Goal: Find specific page/section: Locate a particular part of the current website

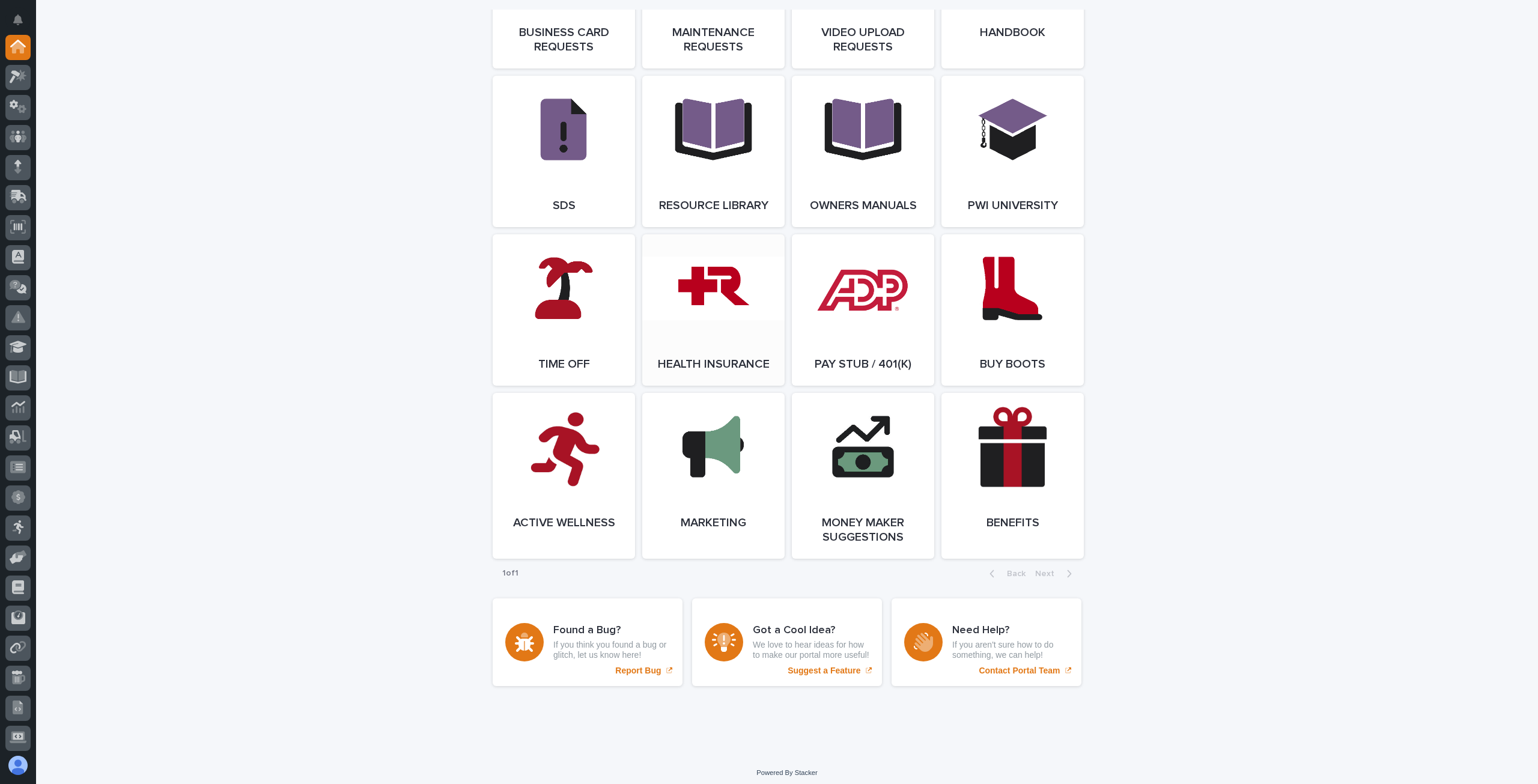
scroll to position [2049, 0]
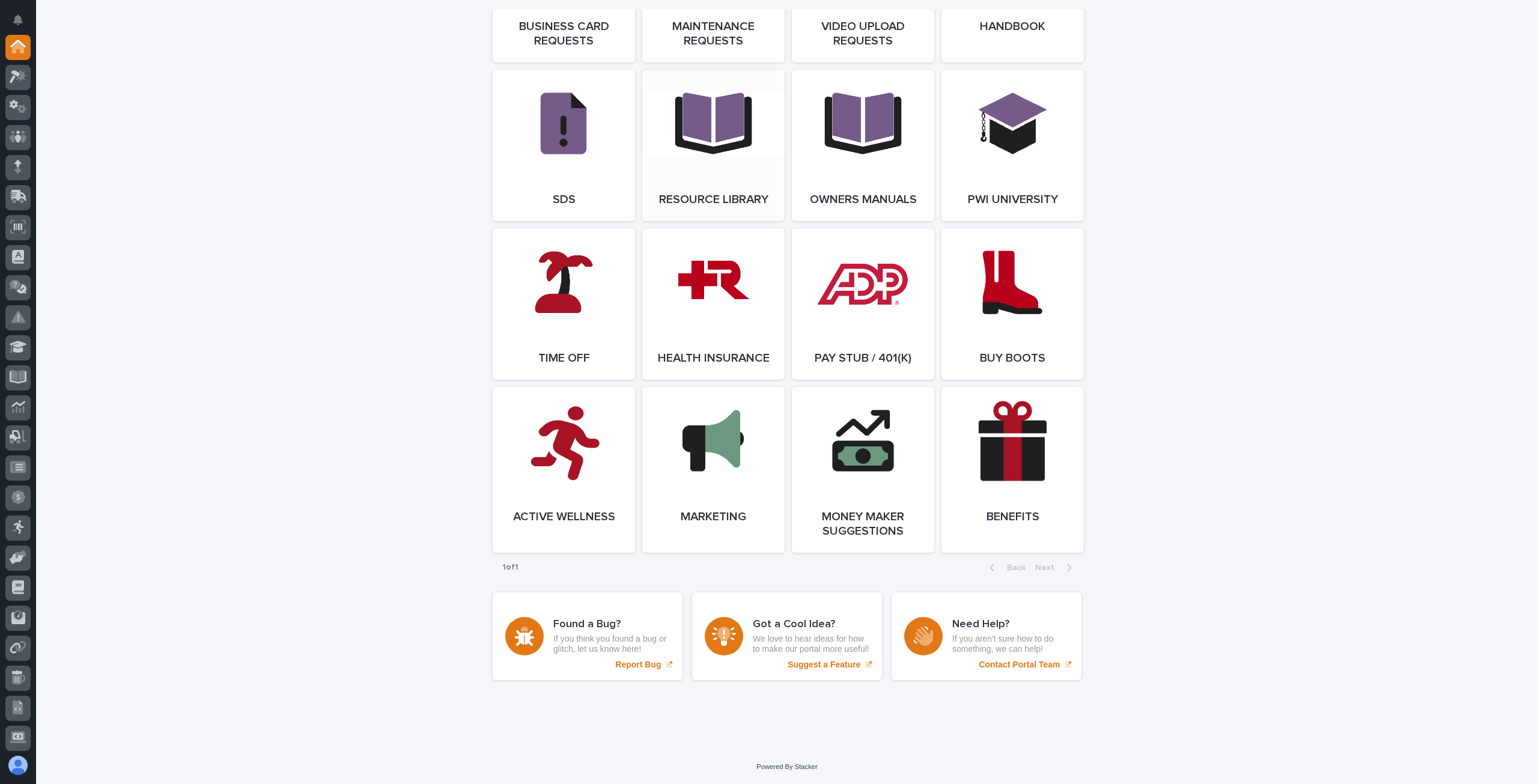
click at [706, 150] on link "Open Link" at bounding box center [714, 145] width 142 height 151
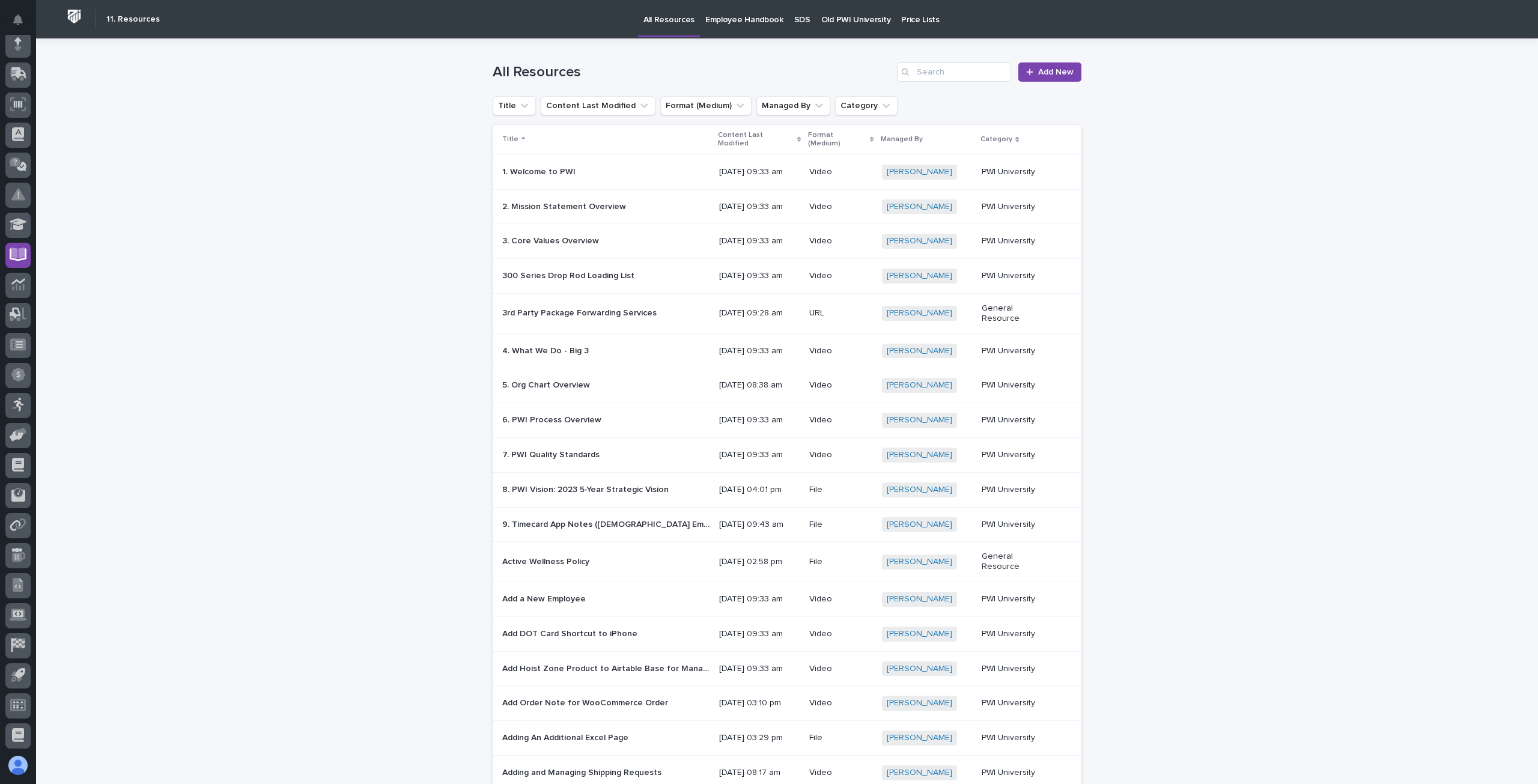
click at [937, 57] on div "All Resources Add New" at bounding box center [787, 67] width 588 height 57
click at [939, 78] on input "Search" at bounding box center [954, 72] width 114 height 19
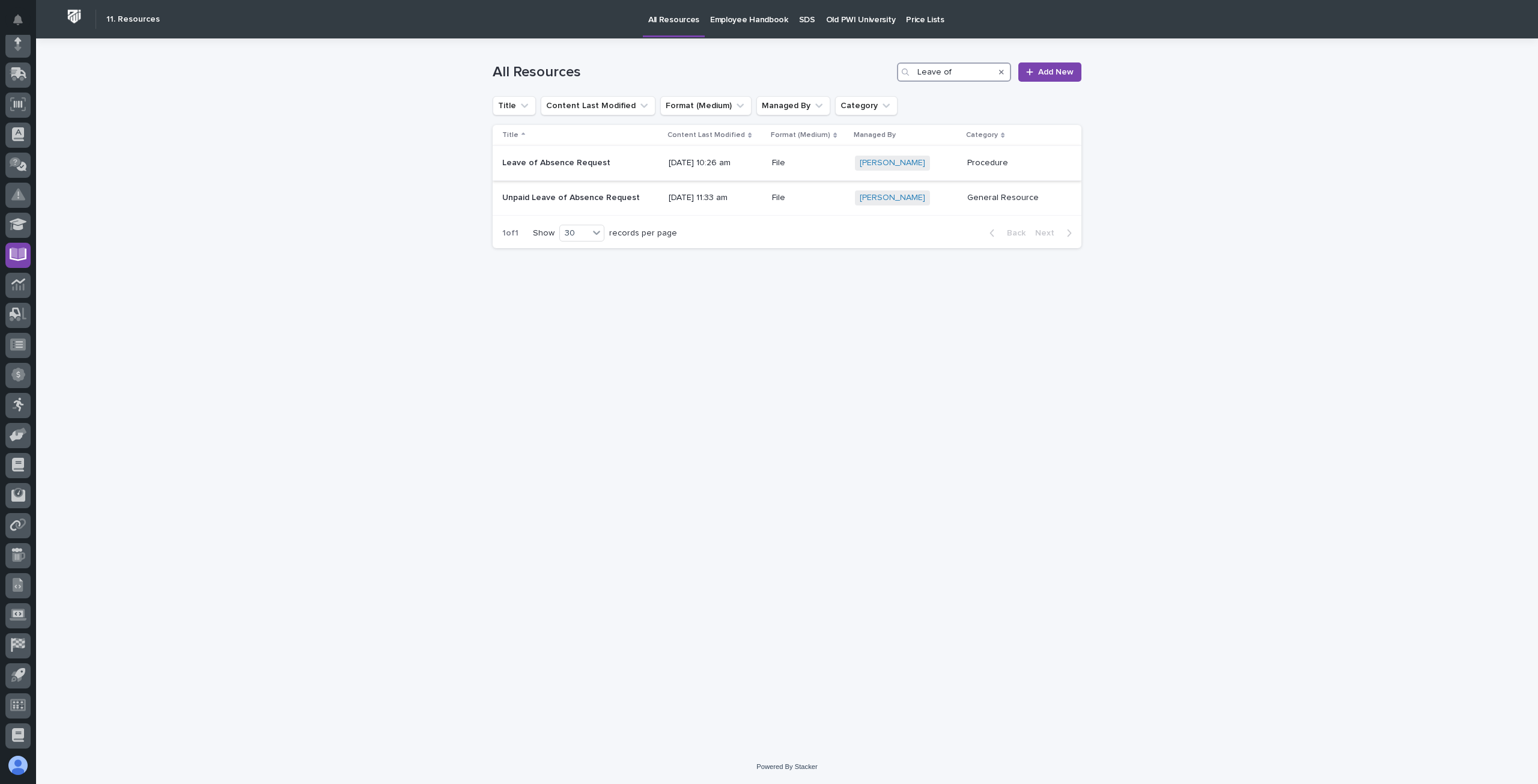
type input "Leave of"
click at [566, 159] on p "Leave of Absence Request" at bounding box center [558, 162] width 111 height 13
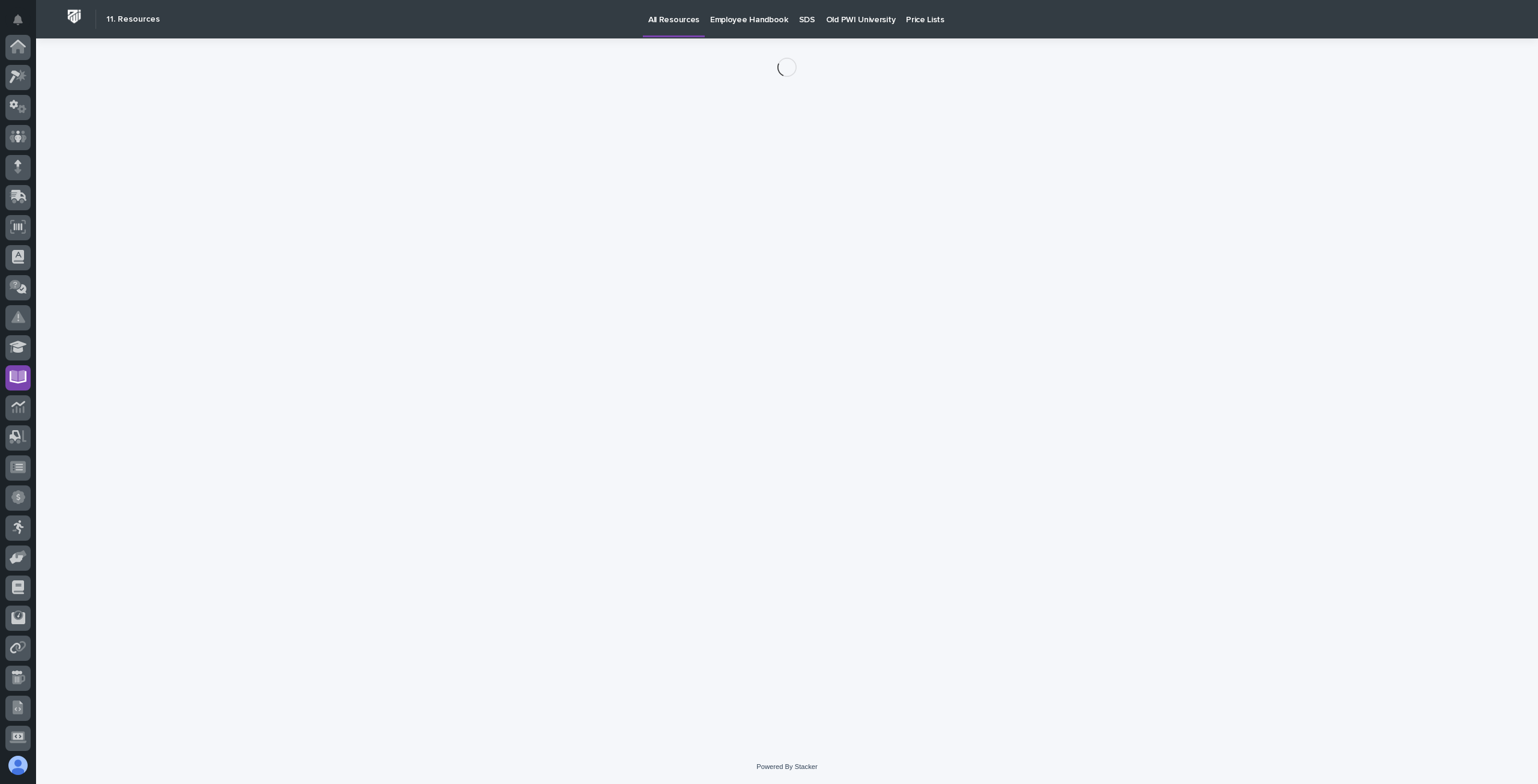
scroll to position [122, 0]
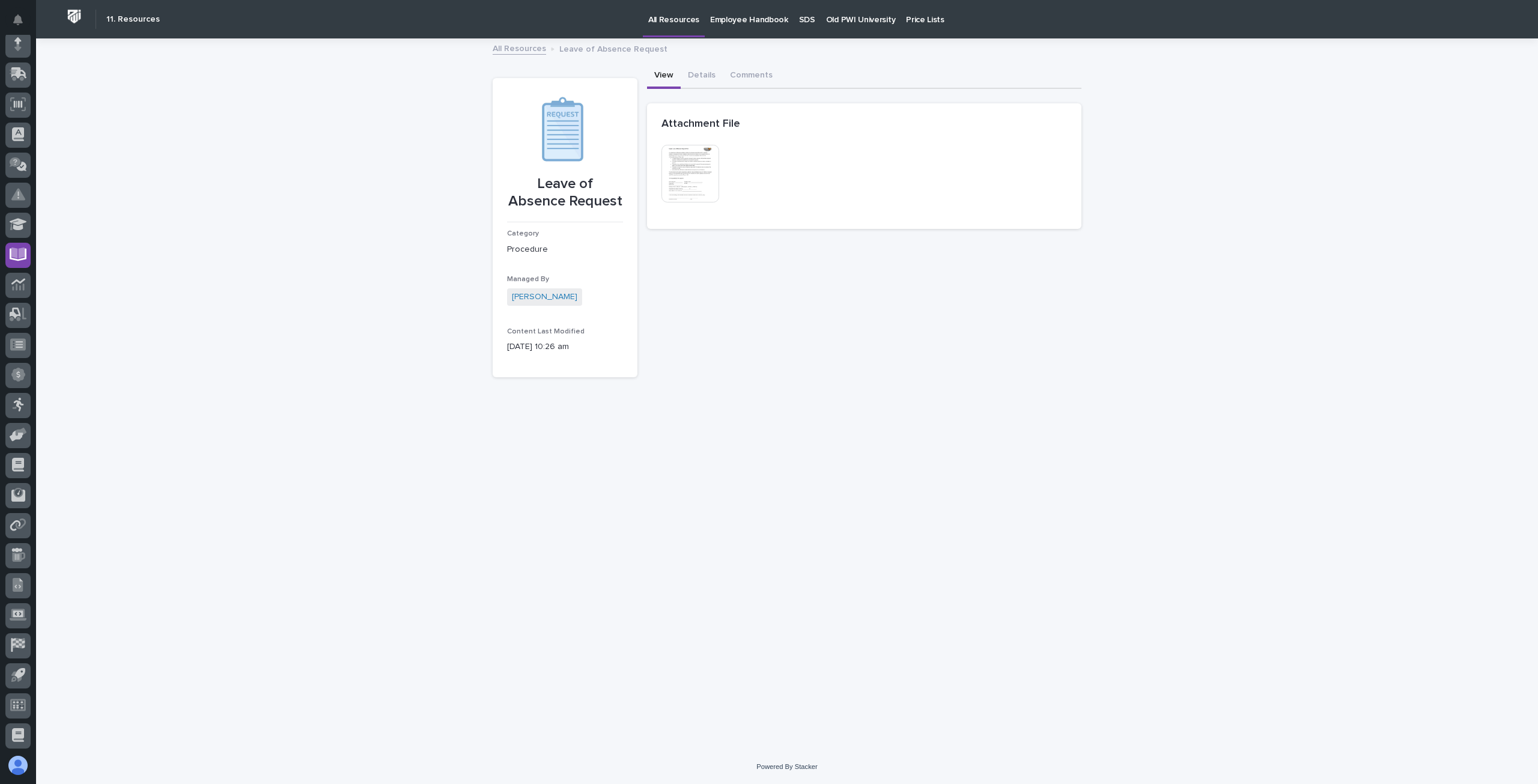
click at [710, 180] on img at bounding box center [690, 173] width 57 height 57
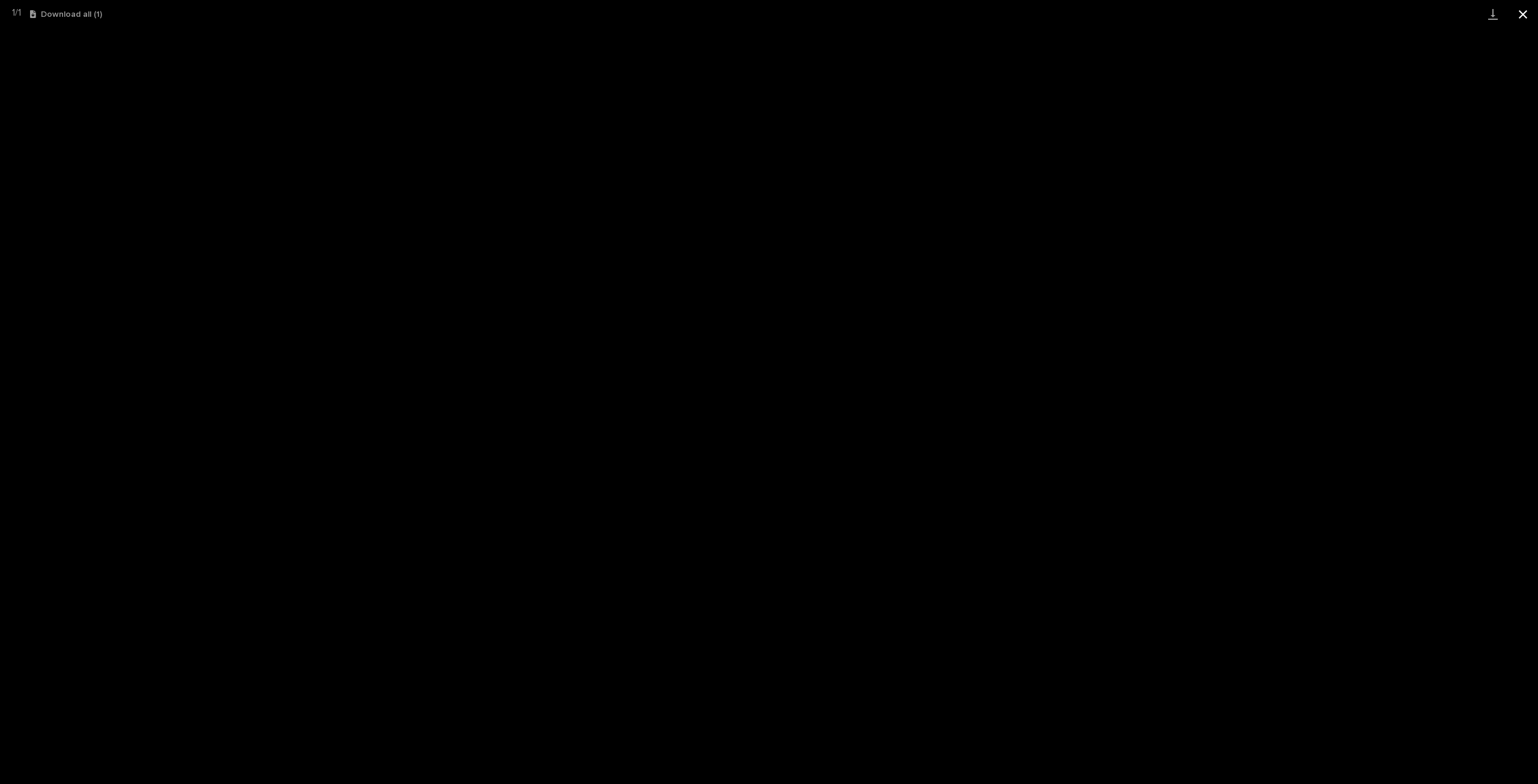
click at [1530, 15] on button "Close gallery" at bounding box center [1523, 14] width 30 height 28
